Goal: Navigation & Orientation: Find specific page/section

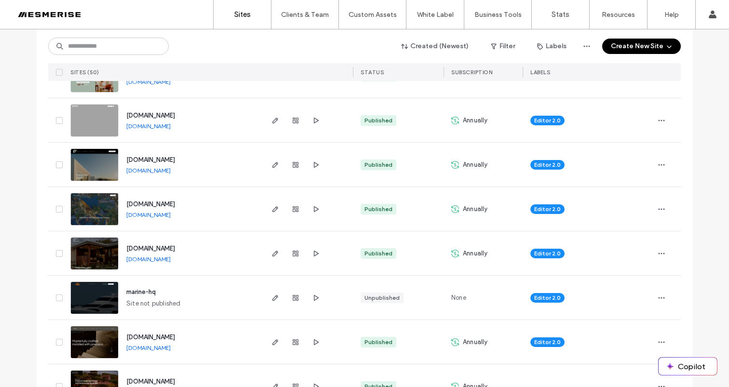
scroll to position [524, 0]
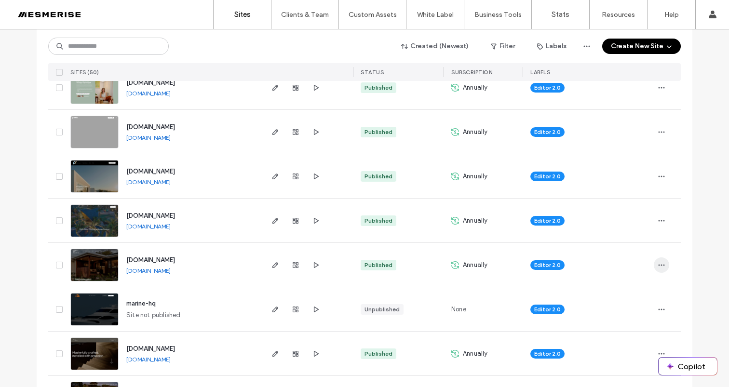
click at [658, 261] on icon "button" at bounding box center [662, 265] width 8 height 8
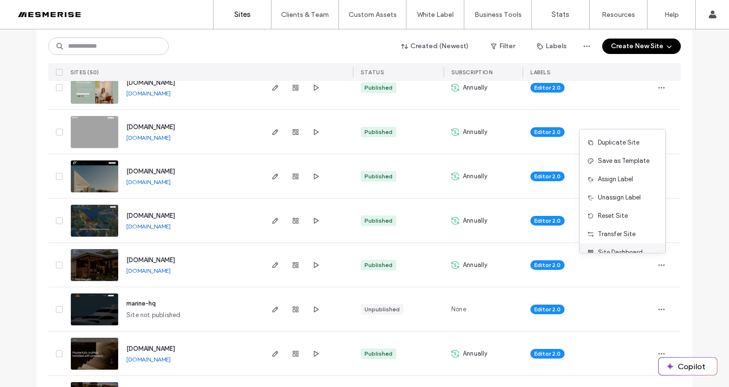
click at [619, 250] on span "Site Dashboard" at bounding box center [620, 253] width 45 height 10
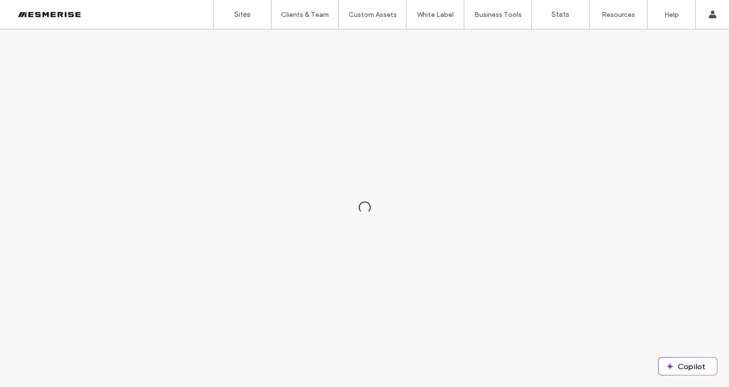
click at [72, 12] on div at bounding box center [62, 14] width 110 height 15
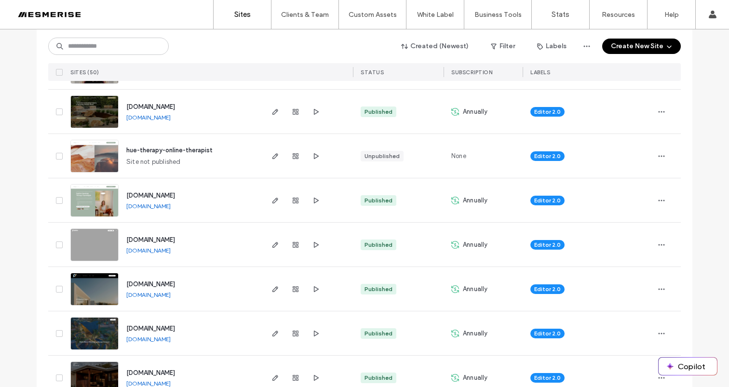
scroll to position [534, 0]
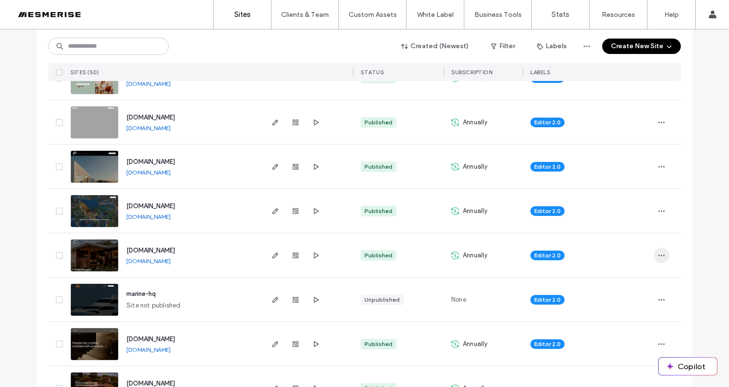
click at [654, 253] on span "button" at bounding box center [661, 255] width 15 height 15
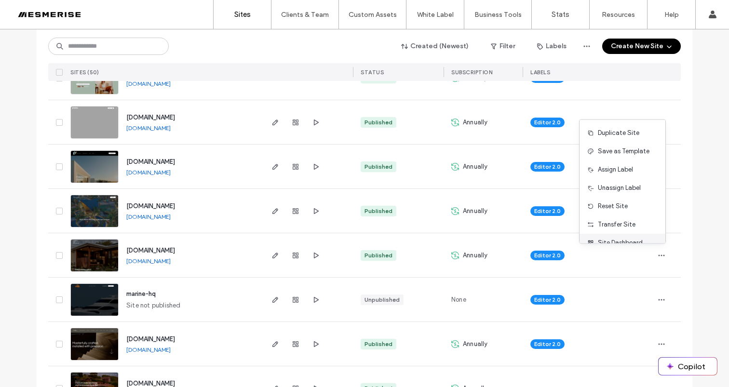
click at [627, 242] on span "Site Dashboard" at bounding box center [620, 243] width 45 height 10
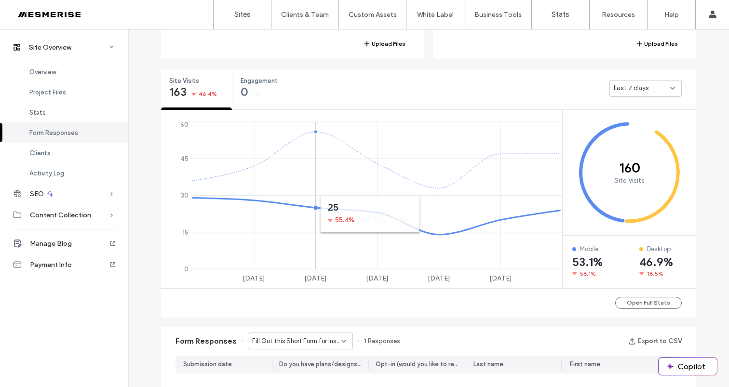
scroll to position [236, 0]
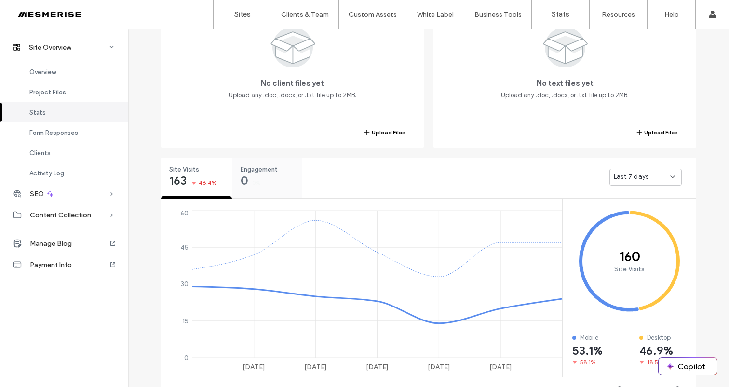
click at [271, 172] on span "Engagement" at bounding box center [264, 170] width 47 height 10
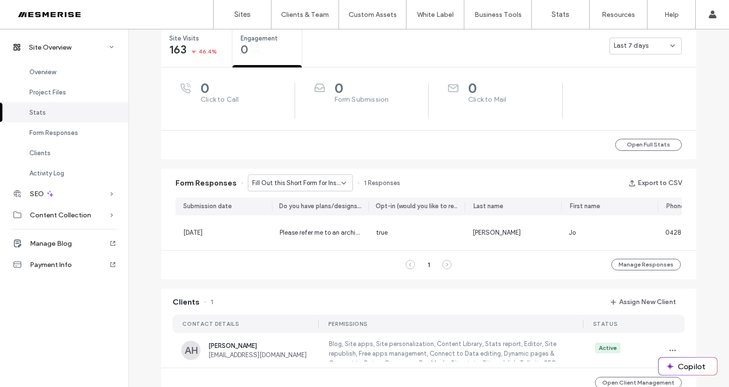
scroll to position [385, 0]
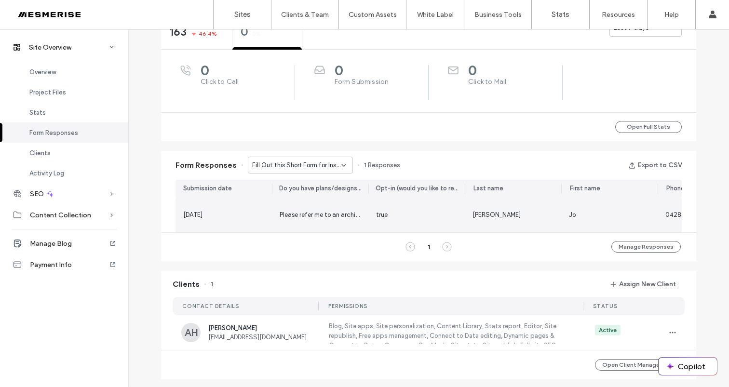
click at [341, 215] on span "Please refer me to an architect or designer" at bounding box center [341, 214] width 122 height 7
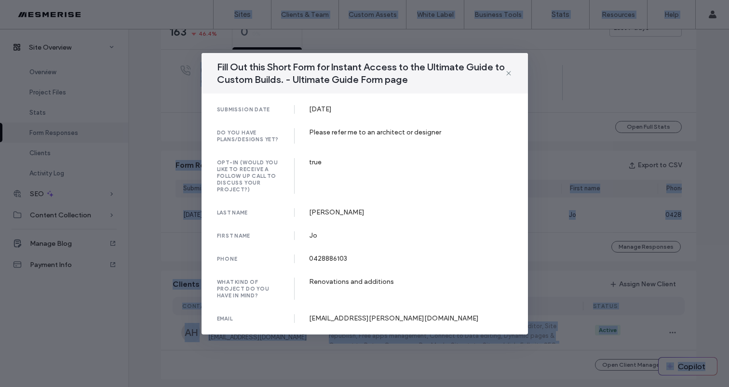
click at [341, 215] on div "Wright" at bounding box center [411, 212] width 204 height 8
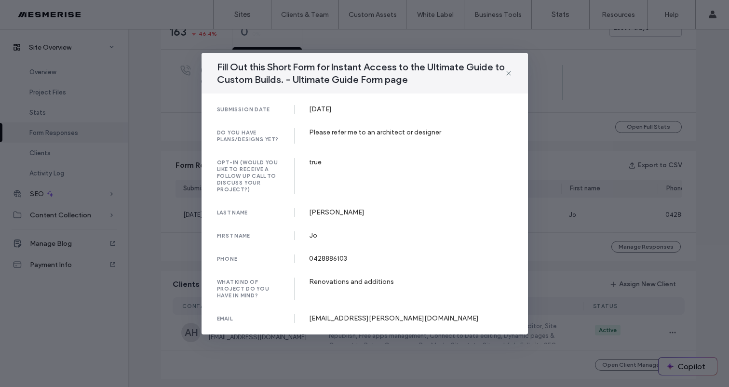
click at [507, 72] on icon at bounding box center [509, 73] width 8 height 8
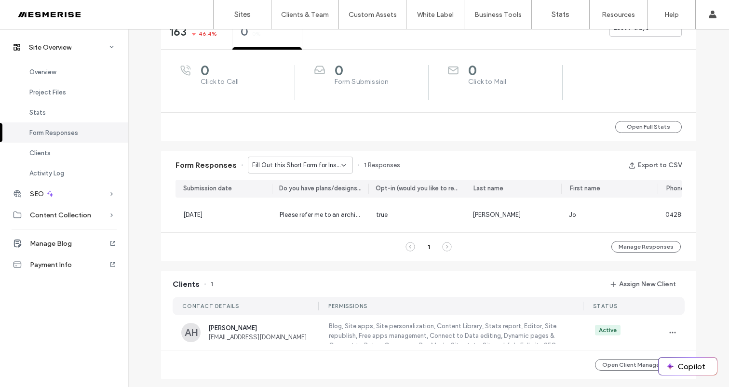
click at [324, 165] on span "Fill Out this Short Form for Instant Access to the Ultimate Guide to Custom Bui…" at bounding box center [296, 166] width 89 height 10
click at [315, 195] on span "Don’t Just Dream It, Build It - Connect page" at bounding box center [293, 199] width 93 height 10
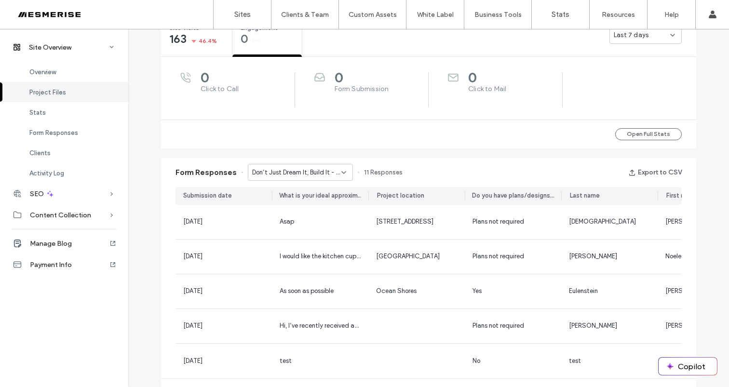
scroll to position [11, 0]
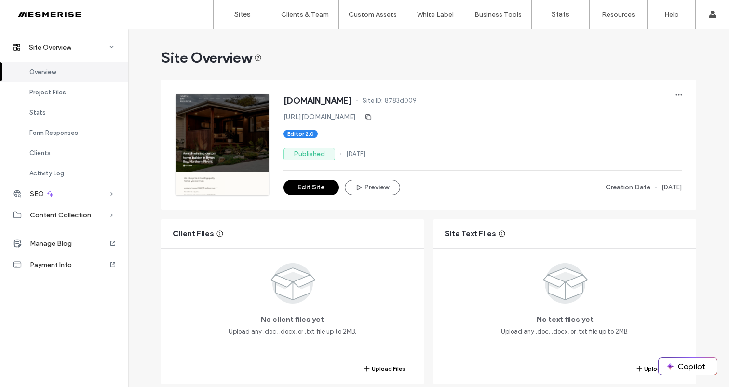
click at [71, 11] on div at bounding box center [62, 14] width 110 height 15
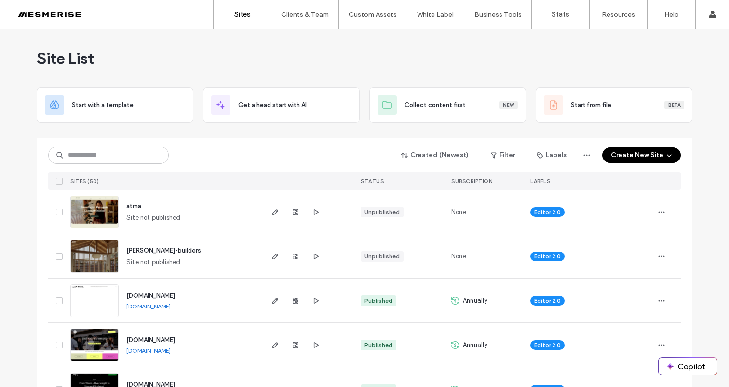
click at [347, 64] on div "Site List" at bounding box center [365, 58] width 656 height 58
click at [386, 45] on div "Site List" at bounding box center [365, 58] width 656 height 58
click at [439, 68] on div "Site List" at bounding box center [365, 58] width 656 height 58
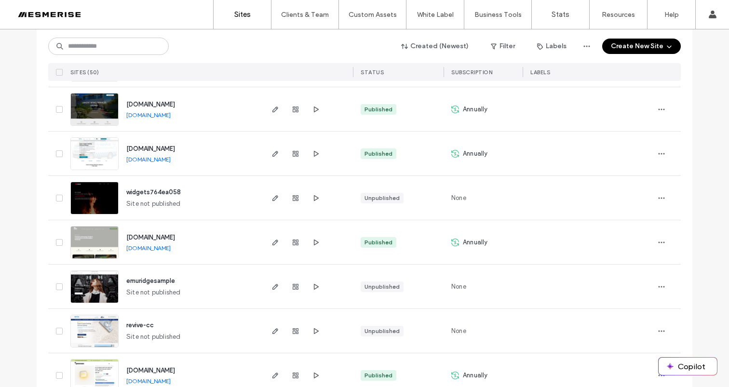
scroll to position [2034, 0]
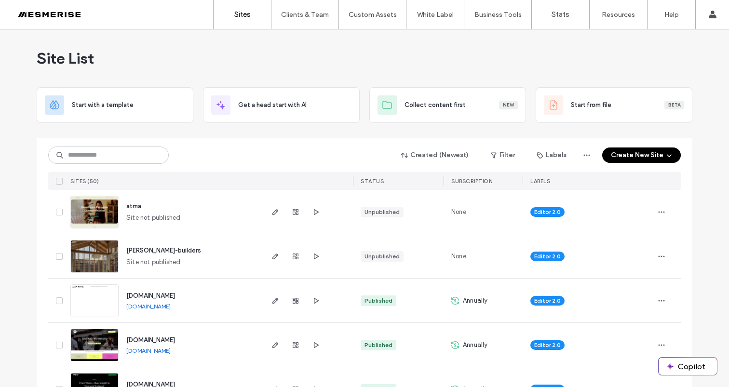
click at [54, 60] on span "Site List" at bounding box center [65, 58] width 57 height 19
click at [75, 60] on span "Site List" at bounding box center [65, 58] width 57 height 19
click at [40, 58] on span "Site List" at bounding box center [65, 58] width 57 height 19
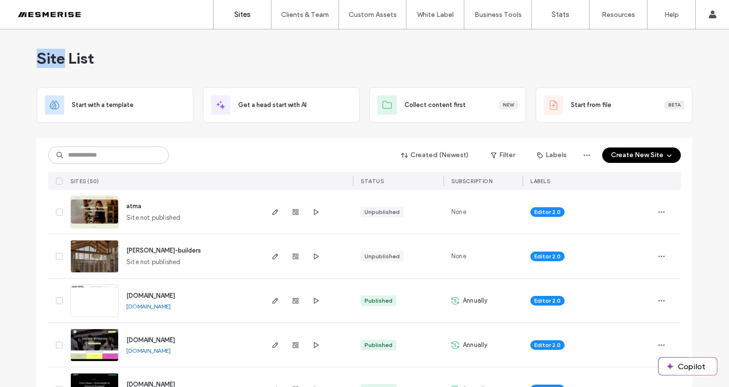
drag, startPoint x: 40, startPoint y: 58, endPoint x: 71, endPoint y: 55, distance: 32.0
click at [40, 58] on span "Site List" at bounding box center [65, 58] width 57 height 19
click at [81, 54] on span "Site List" at bounding box center [65, 58] width 57 height 19
drag, startPoint x: 81, startPoint y: 54, endPoint x: 55, endPoint y: 54, distance: 26.5
click at [81, 54] on span "Site List" at bounding box center [65, 58] width 57 height 19
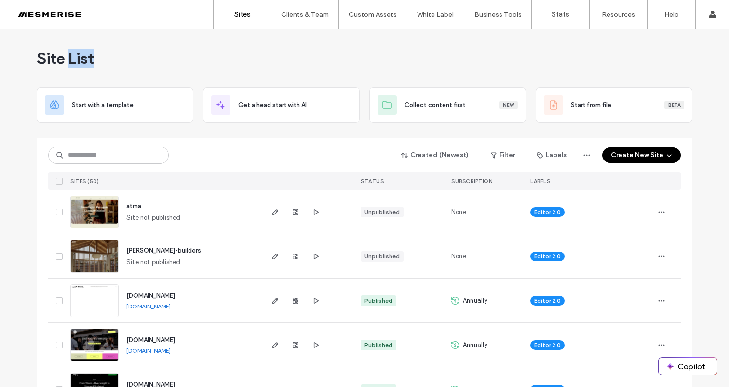
click at [41, 54] on span "Site List" at bounding box center [65, 58] width 57 height 19
click at [78, 55] on span "Site List" at bounding box center [65, 58] width 57 height 19
click at [41, 54] on span "Site List" at bounding box center [65, 58] width 57 height 19
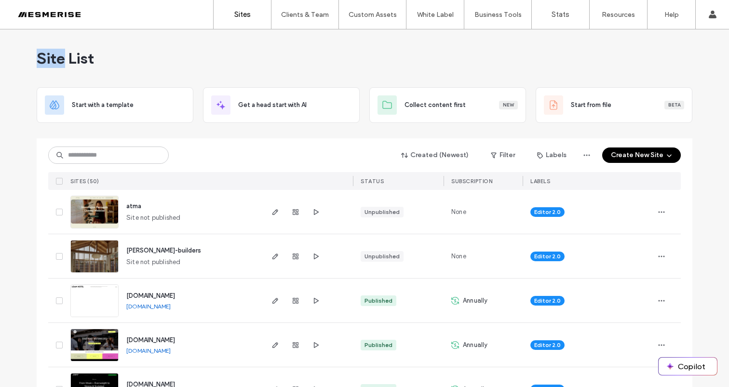
click at [41, 54] on span "Site List" at bounding box center [65, 58] width 57 height 19
click at [76, 56] on span "Site List" at bounding box center [65, 58] width 57 height 19
click at [39, 54] on span "Site List" at bounding box center [65, 58] width 57 height 19
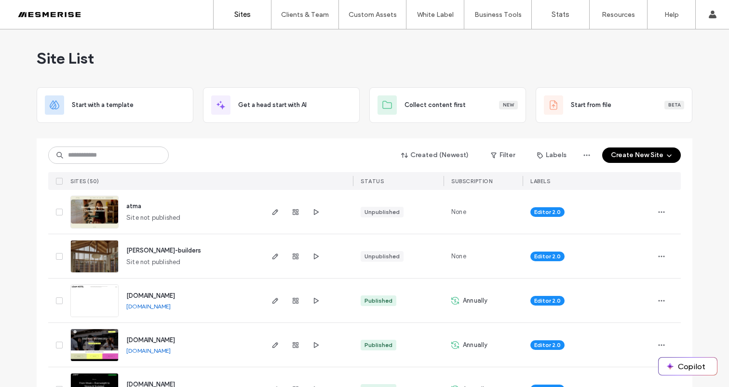
click at [71, 54] on span "Site List" at bounding box center [65, 58] width 57 height 19
click at [42, 54] on span "Site List" at bounding box center [65, 58] width 57 height 19
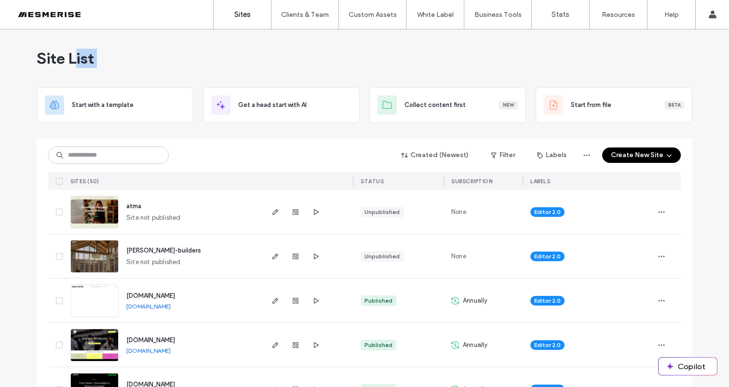
click at [75, 56] on span "Site List" at bounding box center [65, 58] width 57 height 19
click at [41, 56] on span "Site List" at bounding box center [65, 58] width 57 height 19
click at [77, 55] on span "Site List" at bounding box center [65, 58] width 57 height 19
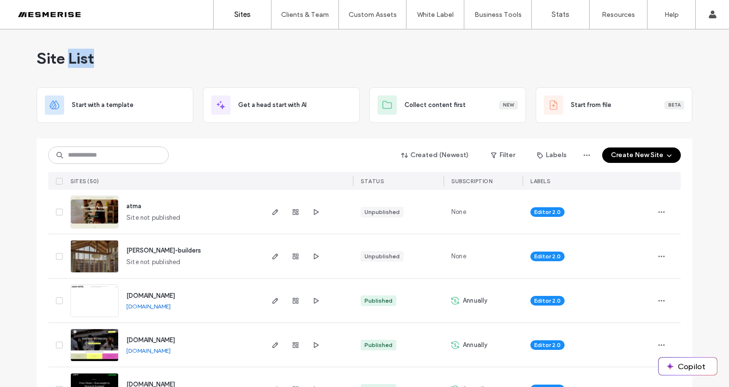
click at [77, 55] on span "Site List" at bounding box center [65, 58] width 57 height 19
click at [37, 58] on span "Site List" at bounding box center [65, 58] width 57 height 19
click at [76, 57] on span "Site List" at bounding box center [65, 58] width 57 height 19
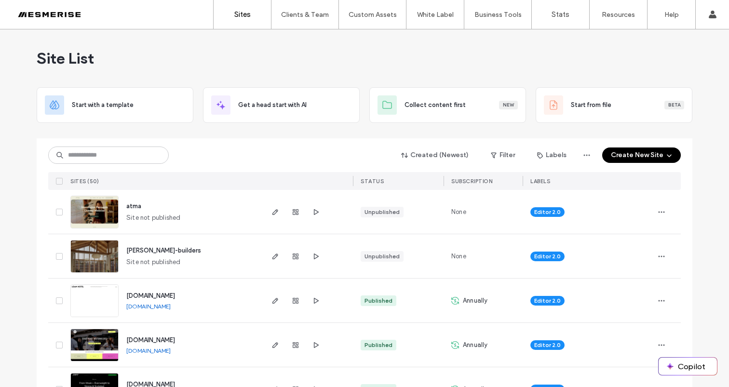
click at [41, 58] on span "Site List" at bounding box center [65, 58] width 57 height 19
click at [97, 55] on div "Site List" at bounding box center [365, 58] width 656 height 58
click at [78, 57] on span "Site List" at bounding box center [65, 58] width 57 height 19
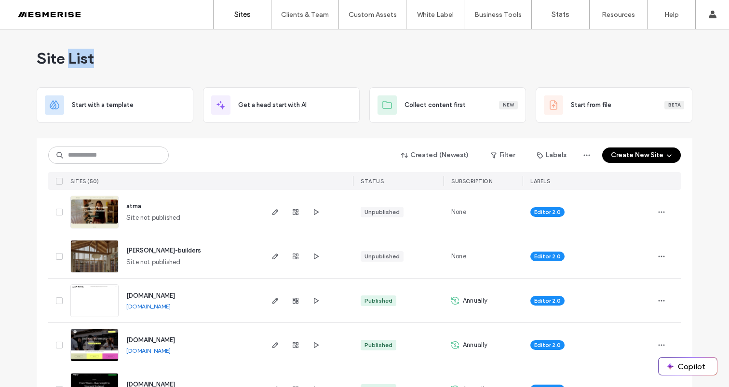
click at [78, 57] on span "Site List" at bounding box center [65, 58] width 57 height 19
click at [37, 58] on span "Site List" at bounding box center [65, 58] width 57 height 19
click at [80, 55] on span "Site List" at bounding box center [65, 58] width 57 height 19
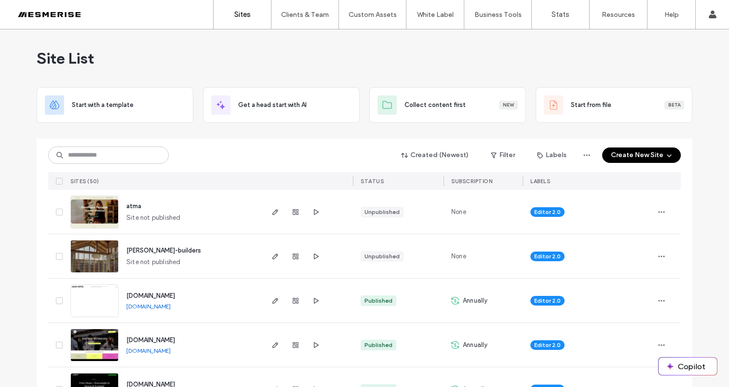
click at [39, 57] on span "Site List" at bounding box center [65, 58] width 57 height 19
click at [80, 56] on span "Site List" at bounding box center [65, 58] width 57 height 19
click at [206, 139] on div "Created (Newest) Filter Labels Create New Site SITES (50) STATUS SUBSCRIPTION L…" at bounding box center [364, 164] width 633 height 52
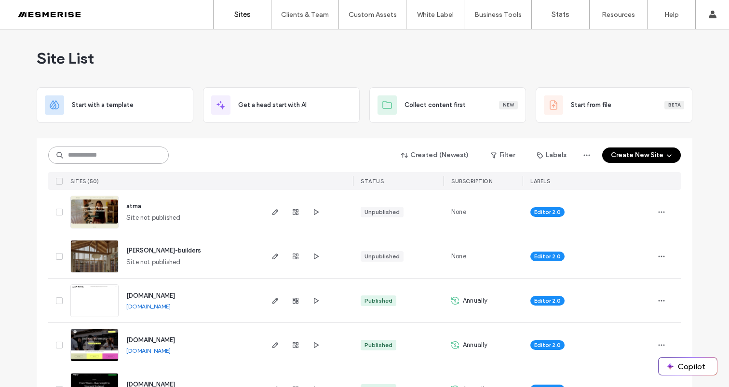
click at [92, 157] on input at bounding box center [108, 155] width 121 height 17
click at [65, 55] on span "Site List" at bounding box center [65, 58] width 57 height 19
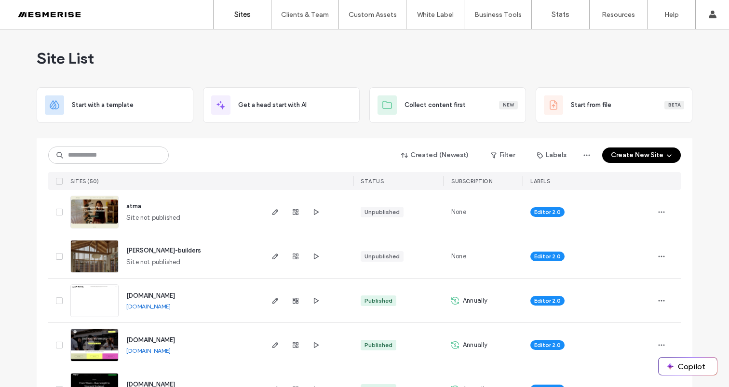
click at [51, 60] on span "Site List" at bounding box center [65, 58] width 57 height 19
click at [77, 59] on span "Site List" at bounding box center [65, 58] width 57 height 19
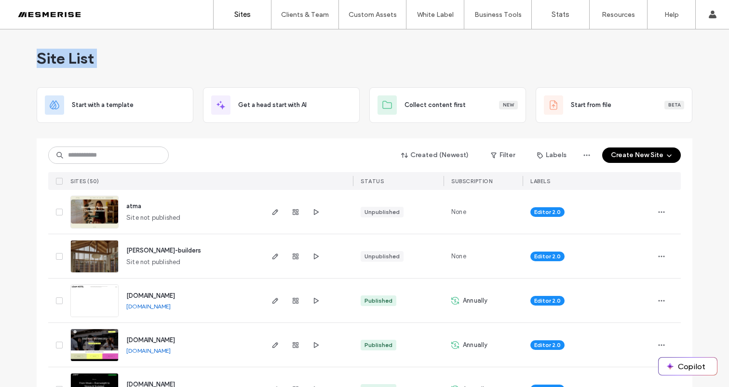
click at [77, 59] on span "Site List" at bounding box center [65, 58] width 57 height 19
click at [60, 62] on span "Site List" at bounding box center [65, 58] width 57 height 19
drag, startPoint x: 60, startPoint y: 62, endPoint x: 78, endPoint y: 63, distance: 17.9
click at [60, 62] on span "Site List" at bounding box center [65, 58] width 57 height 19
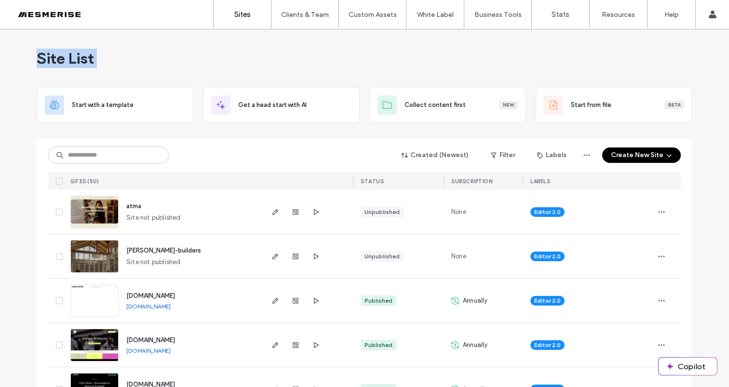
click at [78, 63] on span "Site List" at bounding box center [65, 58] width 57 height 19
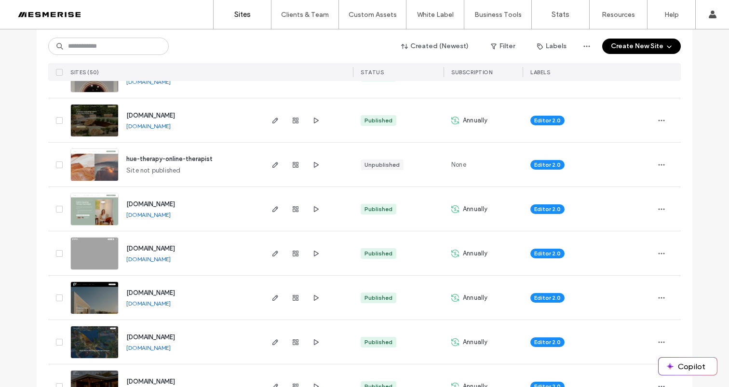
scroll to position [458, 0]
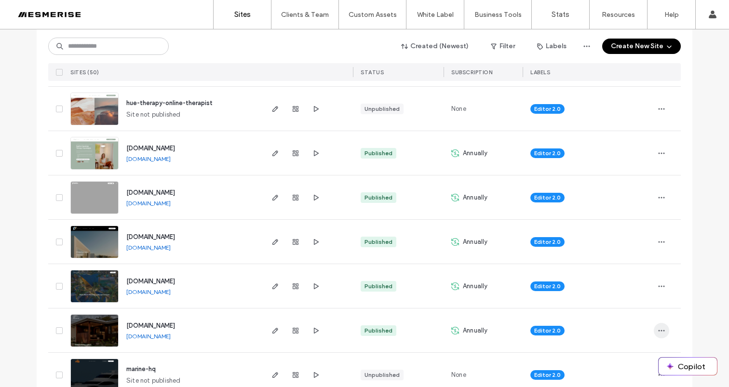
click at [658, 329] on icon "button" at bounding box center [662, 331] width 8 height 8
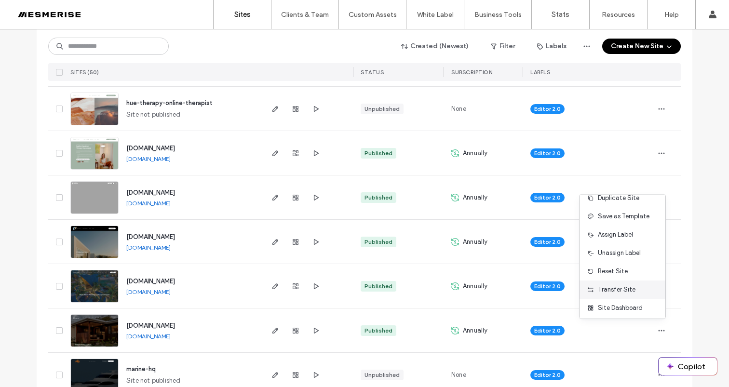
scroll to position [20, 0]
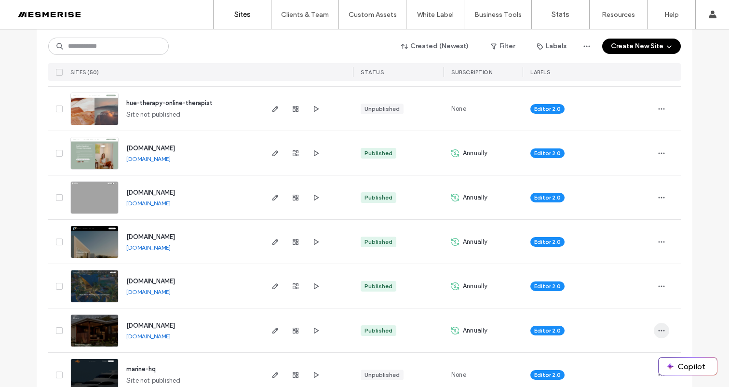
click at [658, 335] on span "button" at bounding box center [661, 330] width 15 height 15
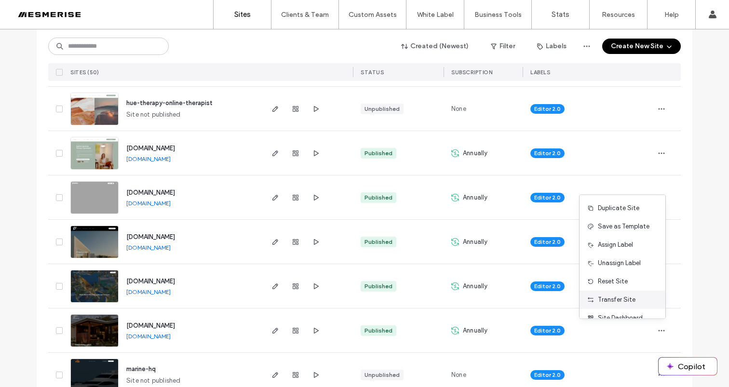
scroll to position [19, 0]
